Goal: Obtain resource: Download file/media

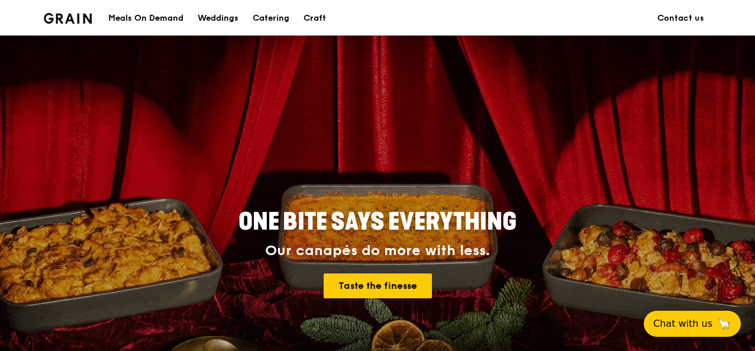
scroll to position [118, 0]
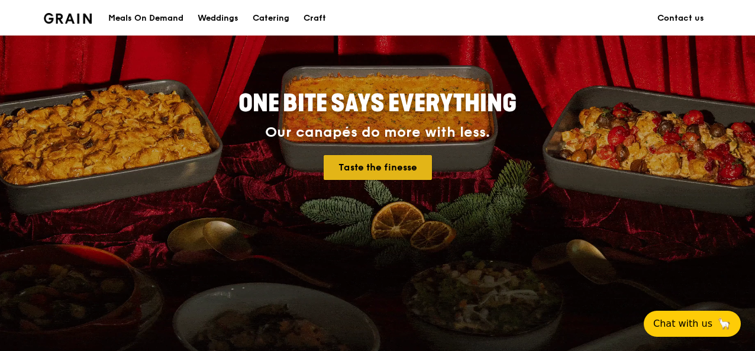
click at [357, 167] on link "Taste the finesse" at bounding box center [378, 167] width 108 height 25
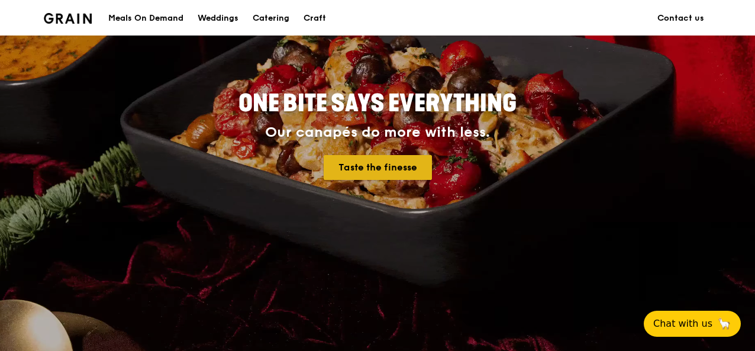
scroll to position [0, 0]
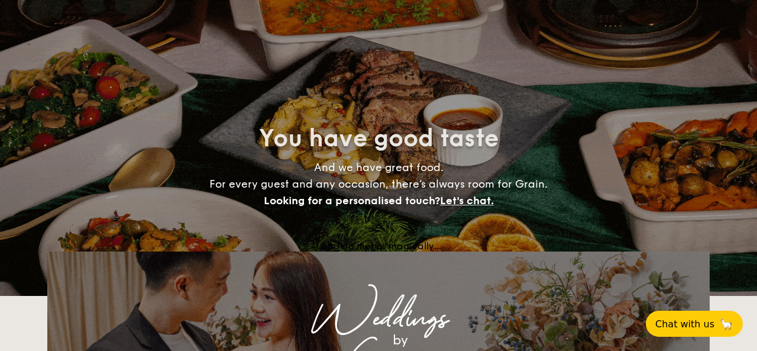
select select
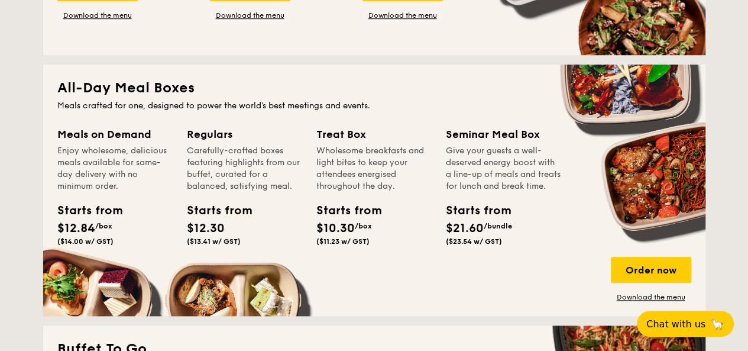
scroll to position [710, 0]
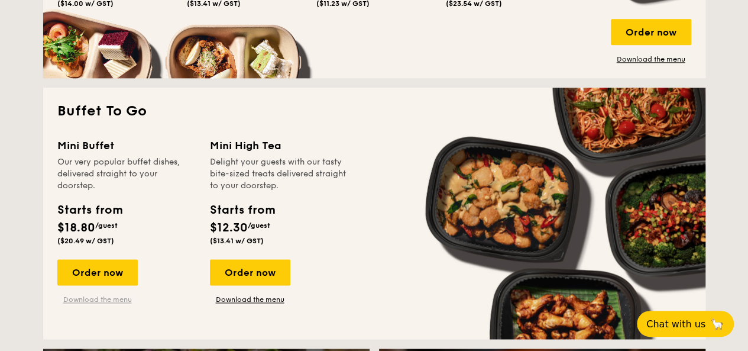
click at [94, 300] on link "Download the menu" at bounding box center [97, 299] width 80 height 9
